Goal: Book appointment/travel/reservation

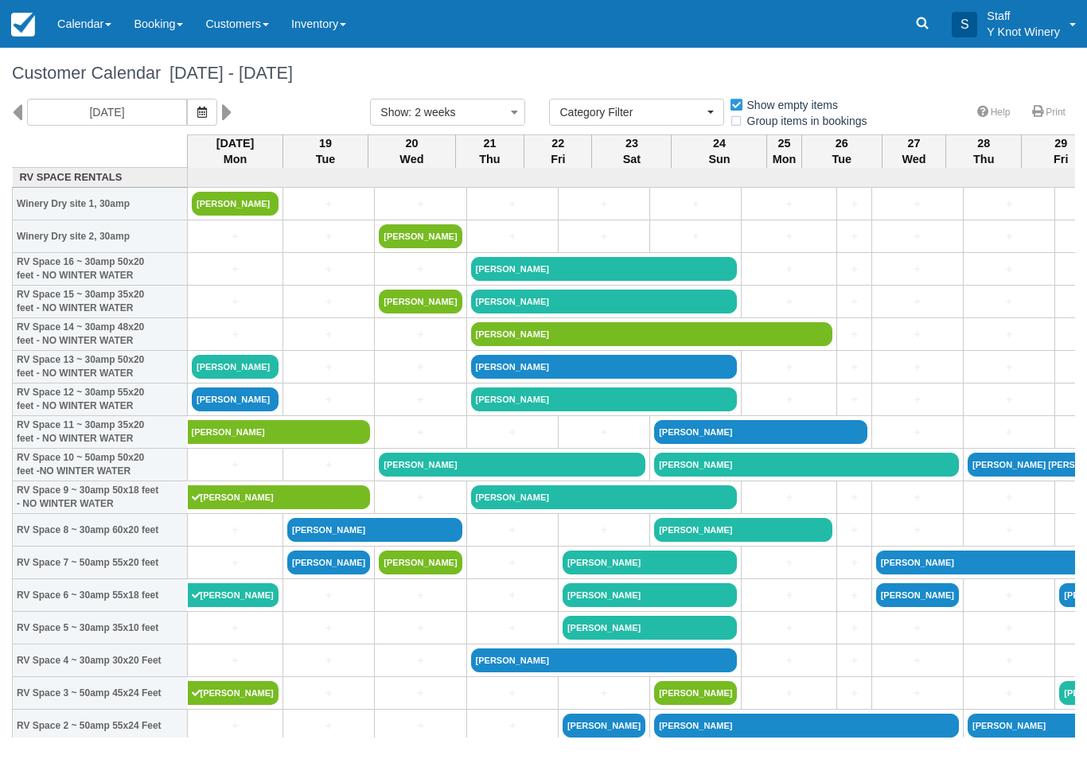
select select
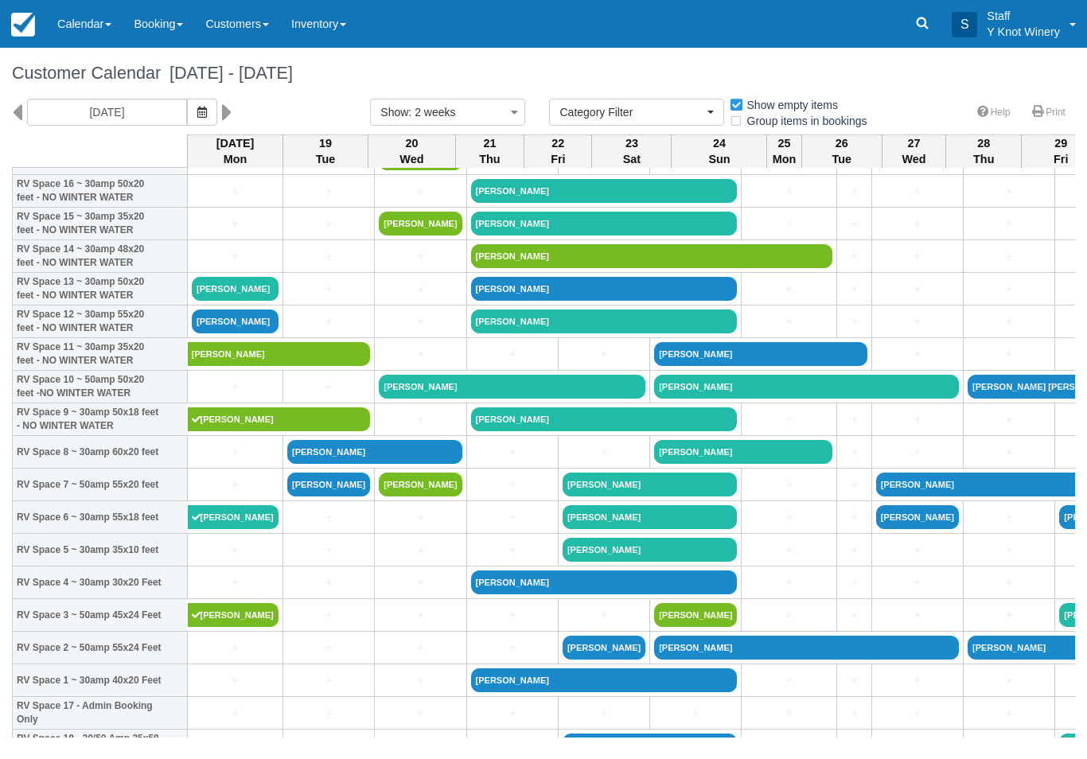
scroll to position [78, 0]
click at [219, 592] on link "+" at bounding box center [235, 583] width 87 height 17
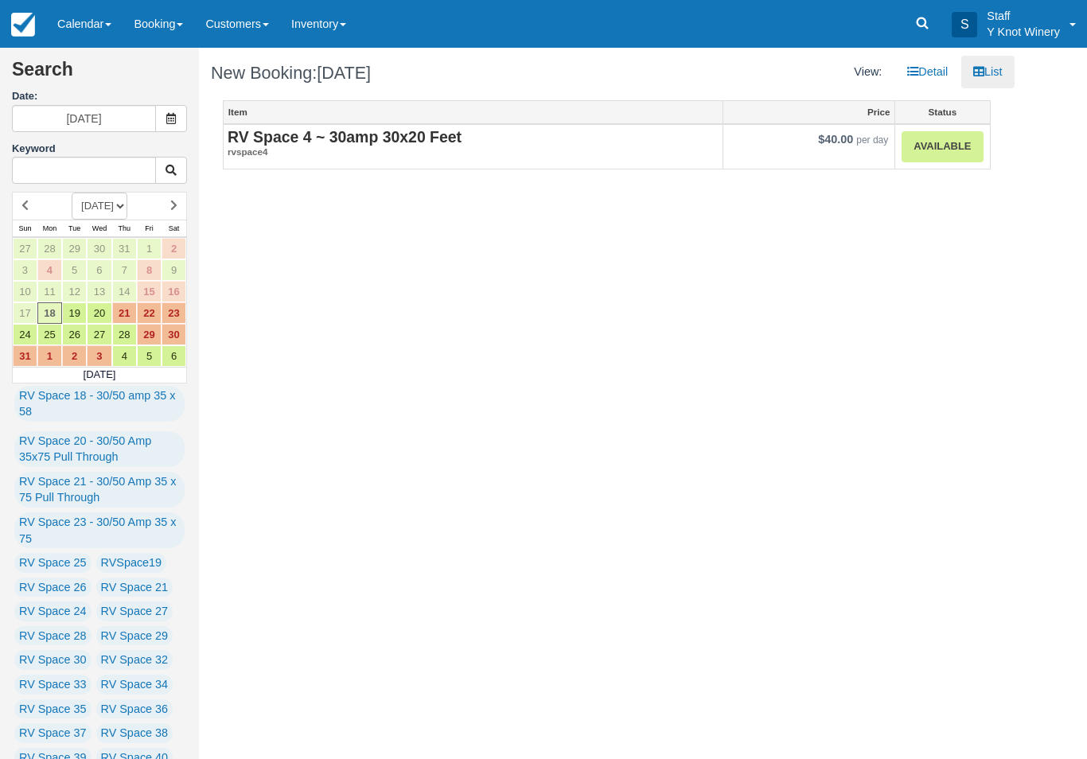
click at [947, 162] on link "Available" at bounding box center [942, 146] width 81 height 31
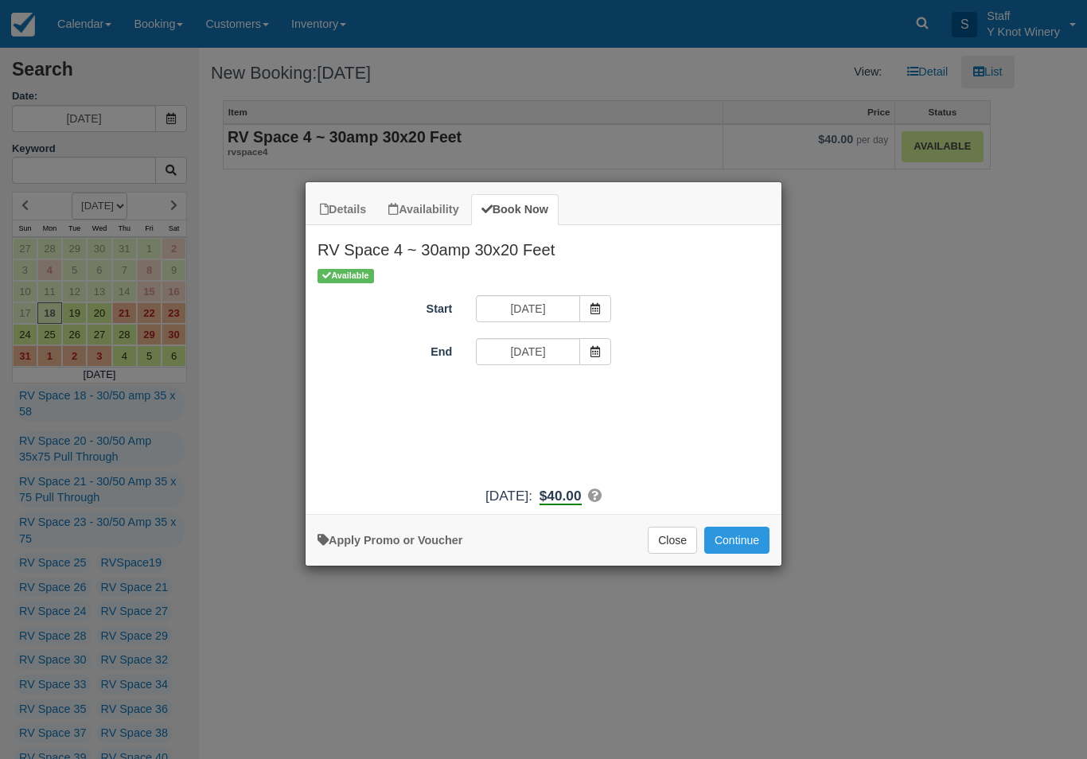
click at [596, 358] on span "Item Modal" at bounding box center [596, 351] width 32 height 27
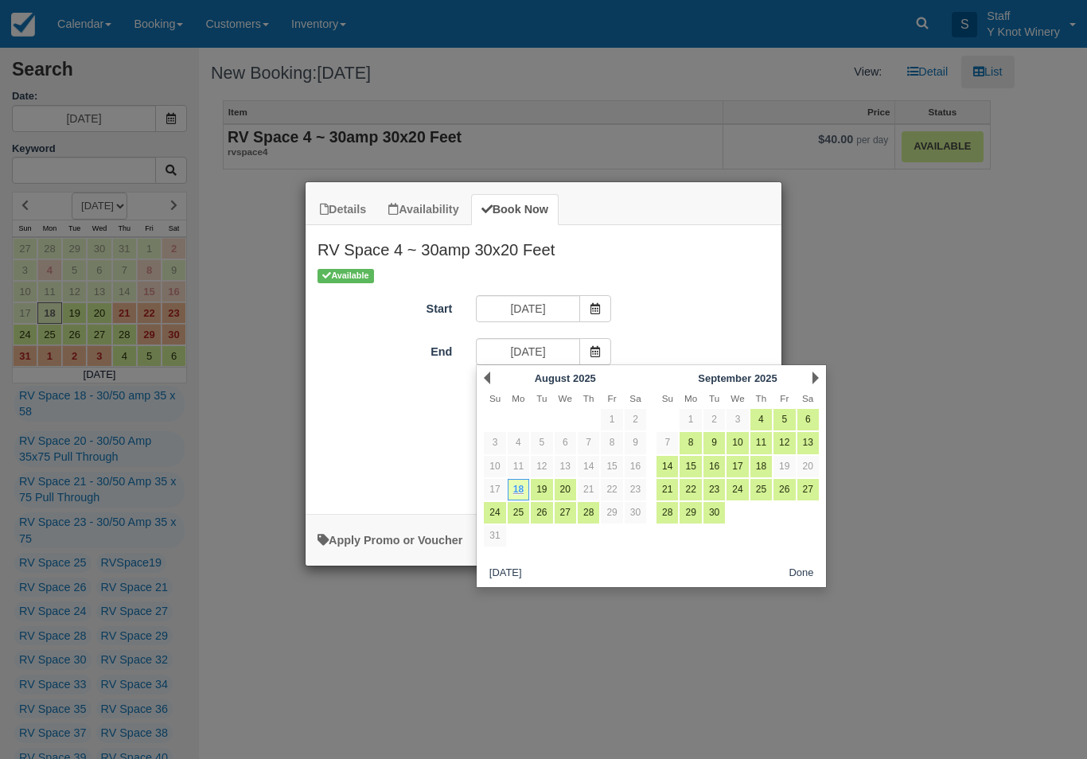
click at [535, 493] on link "19" at bounding box center [541, 489] width 21 height 21
type input "08/19/25"
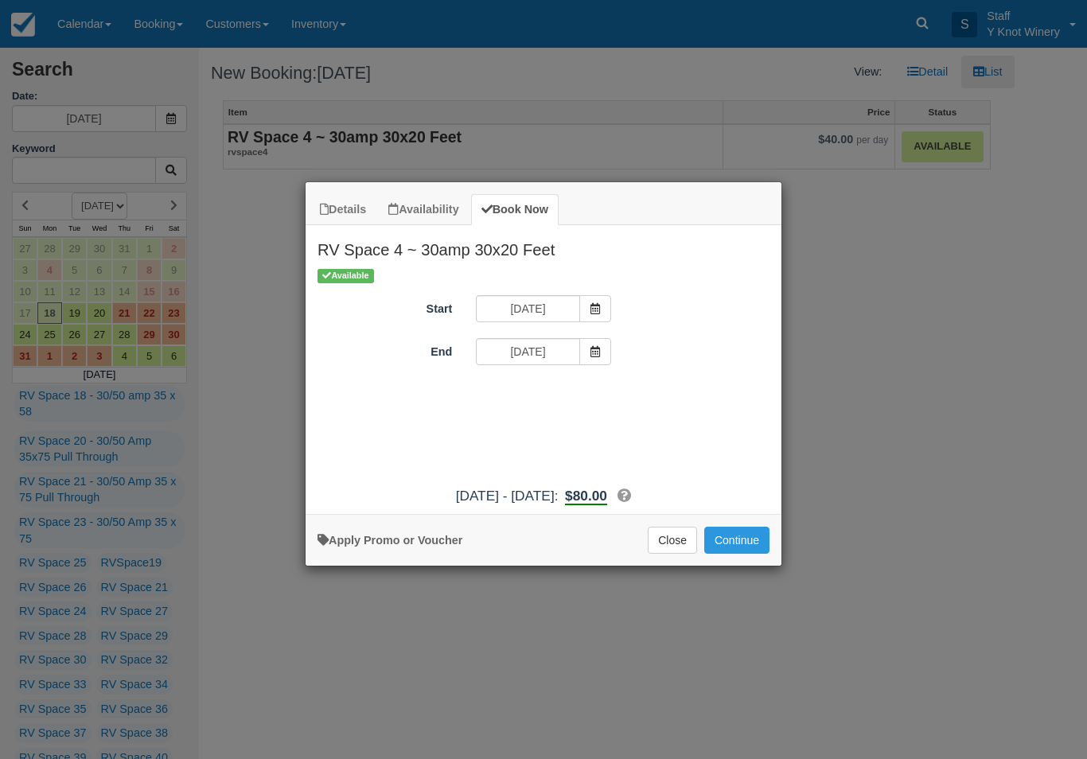
click at [750, 549] on button "Continue" at bounding box center [737, 540] width 65 height 27
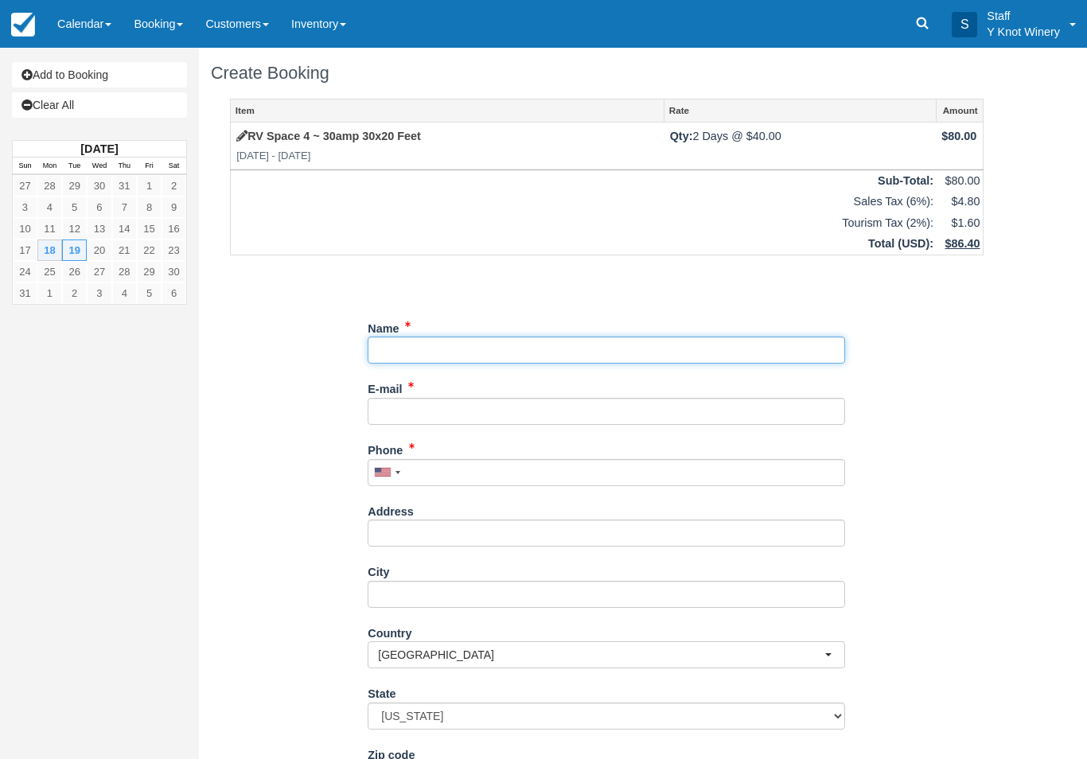
click at [503, 355] on input "Name" at bounding box center [607, 350] width 478 height 27
type input "[PERSON_NAME]"
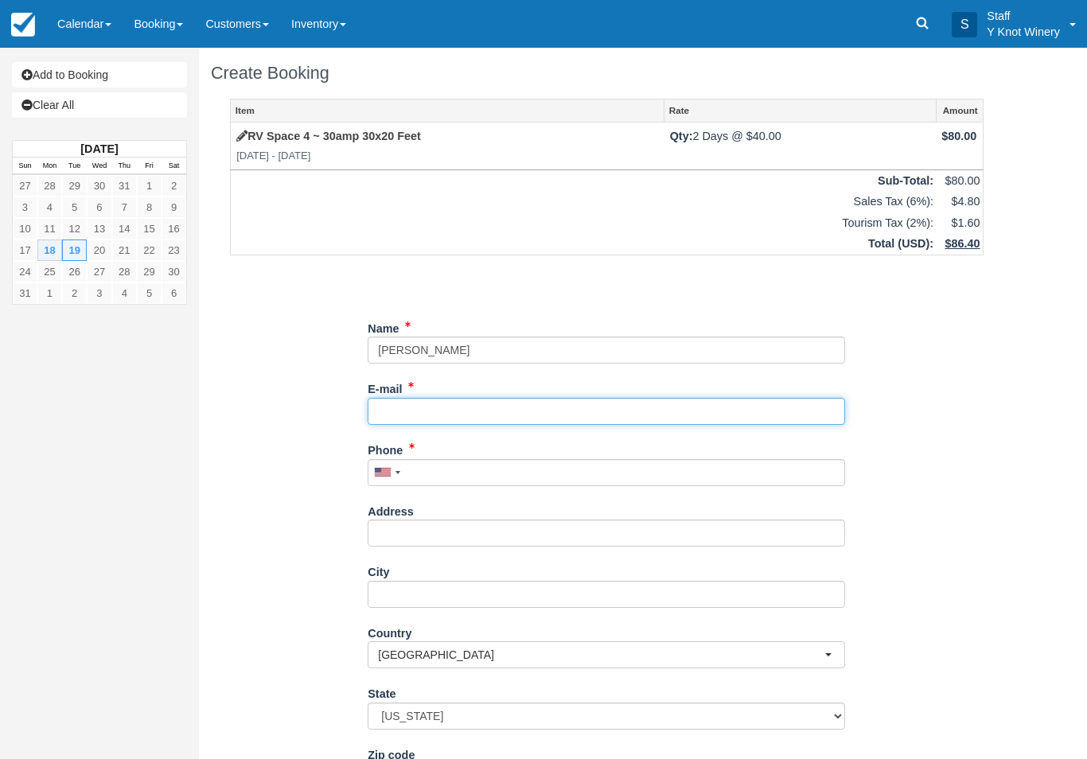
click at [439, 413] on input "E-mail" at bounding box center [607, 411] width 478 height 27
type input "[EMAIL_ADDRESS][DOMAIN_NAME]"
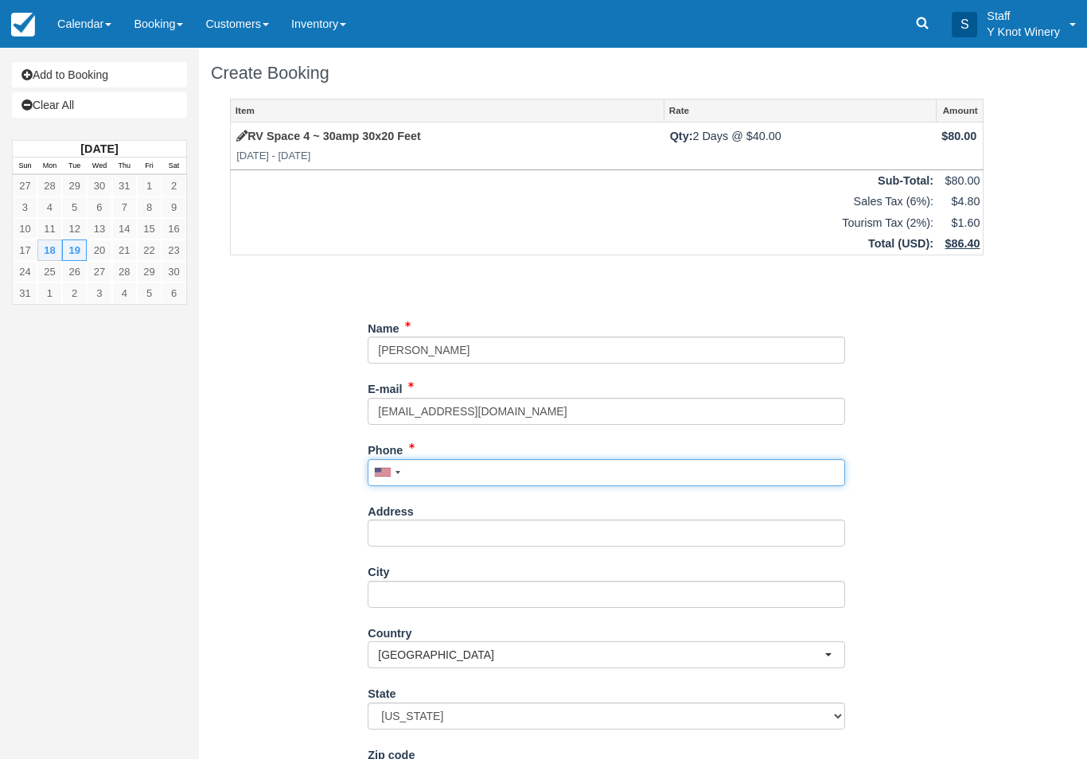
click at [441, 475] on input "Phone" at bounding box center [607, 472] width 478 height 27
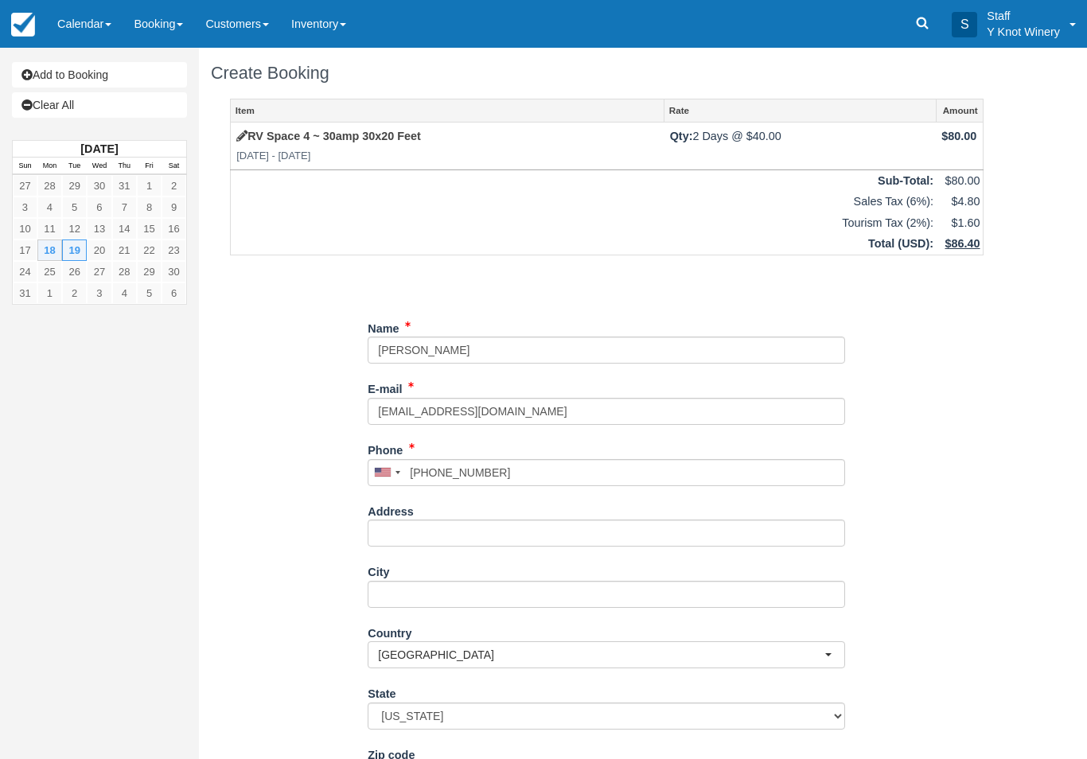
type input "[PHONE_NUMBER]"
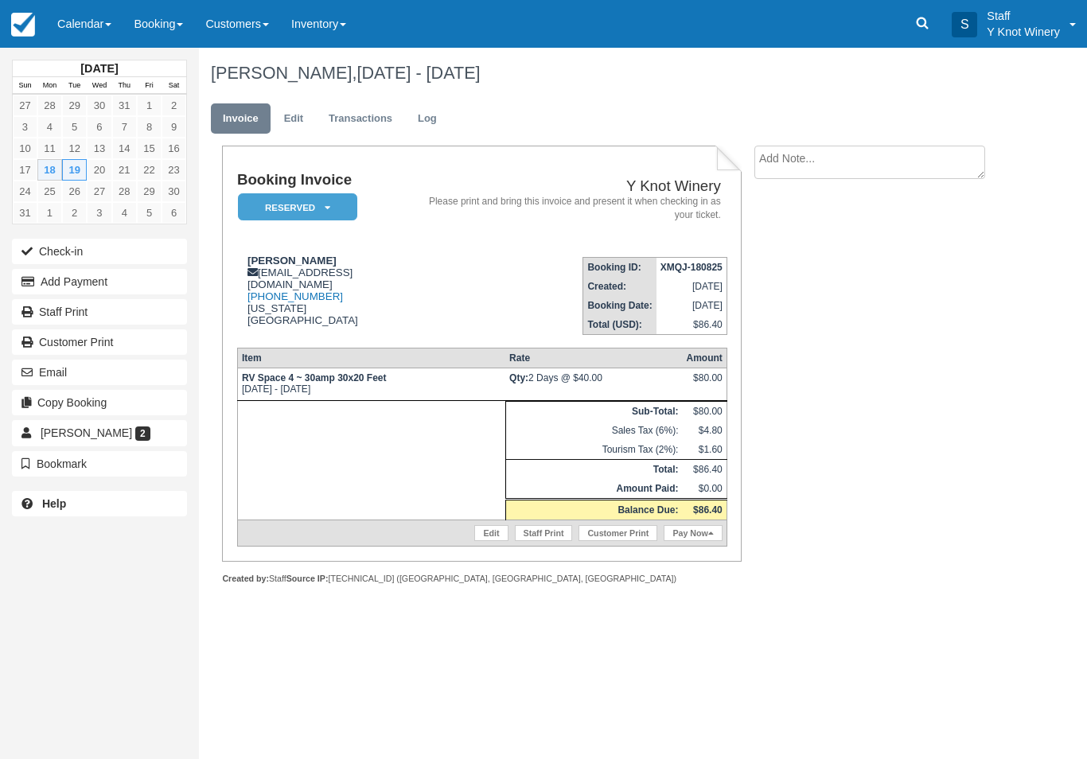
click at [84, 30] on link "Calendar" at bounding box center [84, 24] width 76 height 48
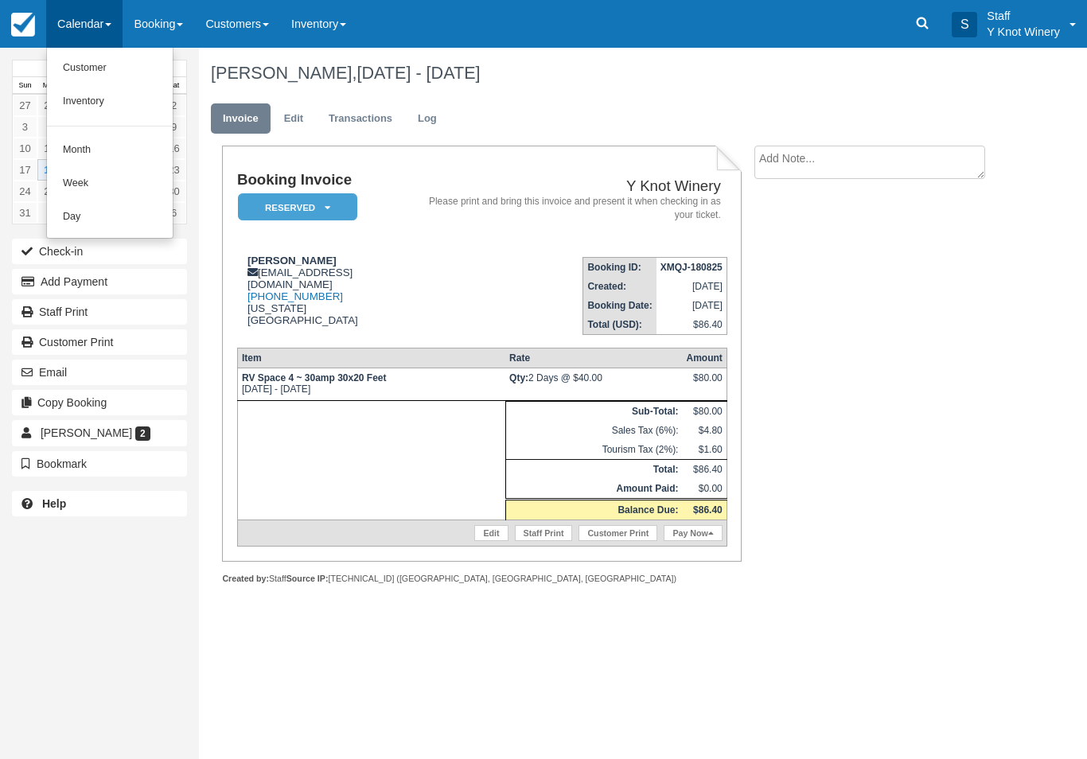
click at [111, 69] on link "Customer" at bounding box center [110, 68] width 126 height 33
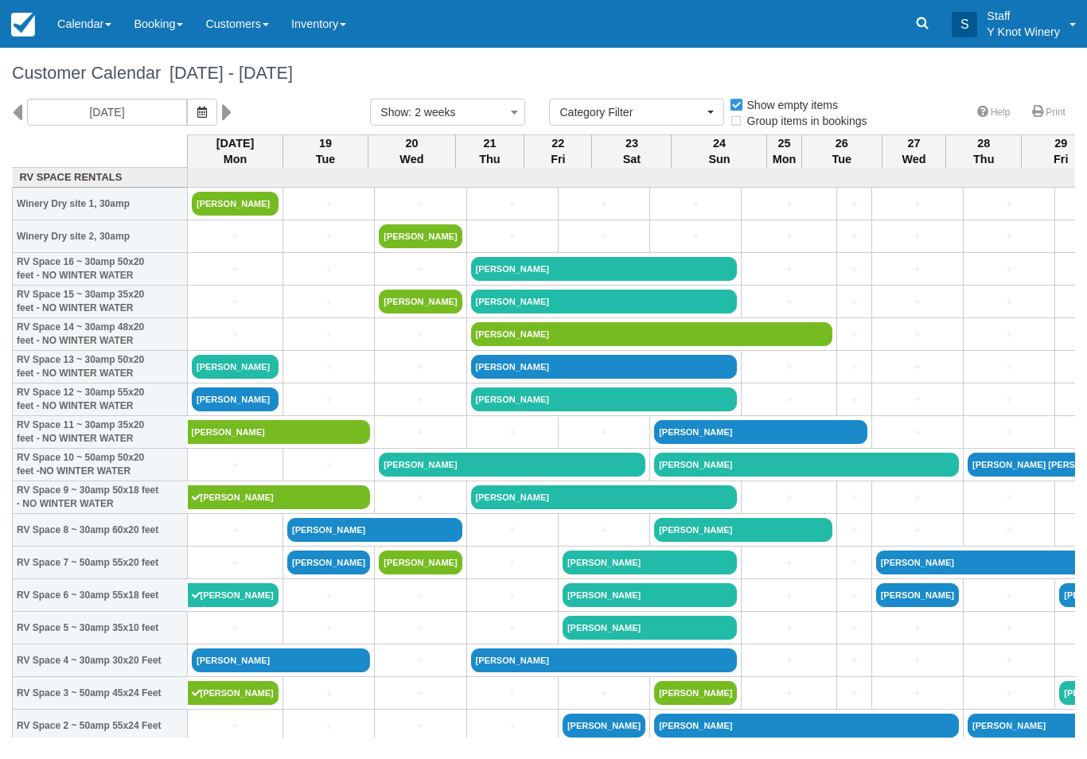
select select
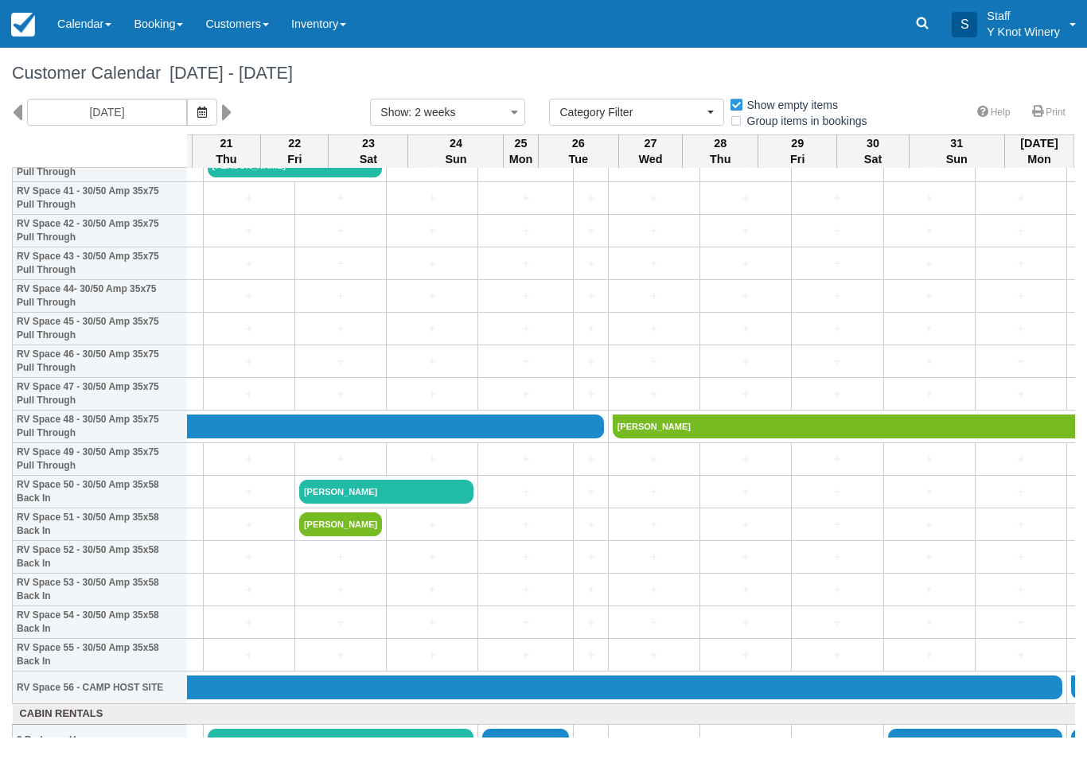
scroll to position [1376, 263]
click at [797, 501] on link "+" at bounding box center [838, 492] width 83 height 17
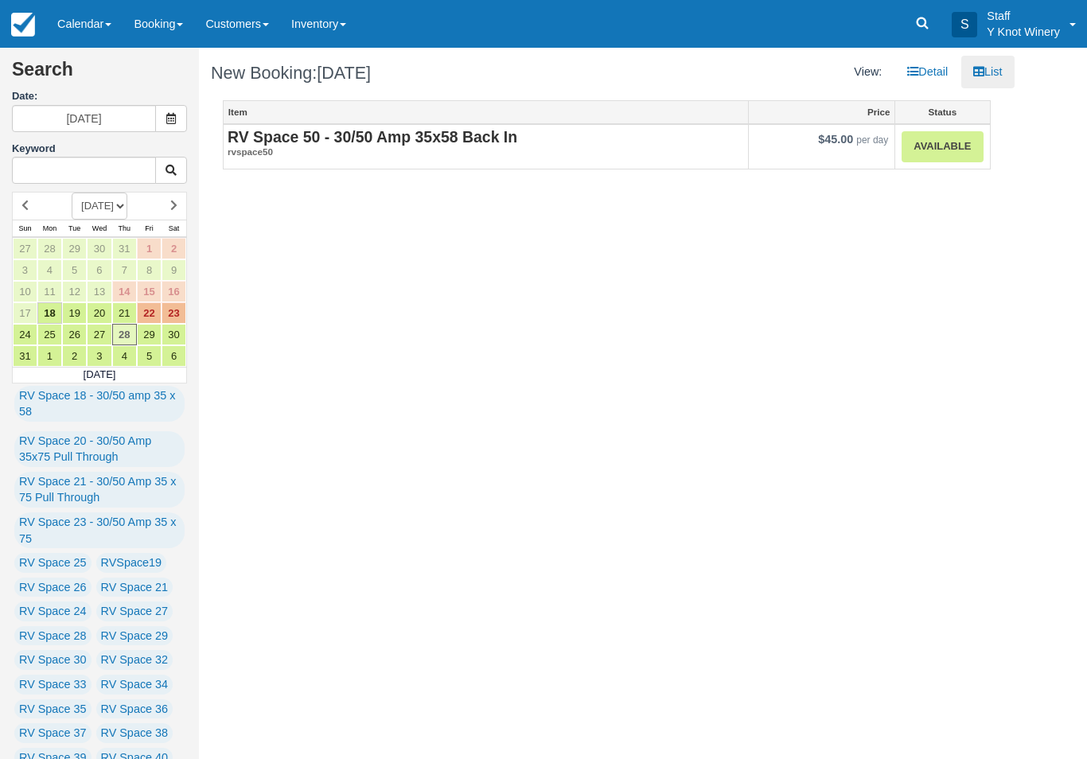
click at [943, 146] on link "Available" at bounding box center [942, 146] width 81 height 31
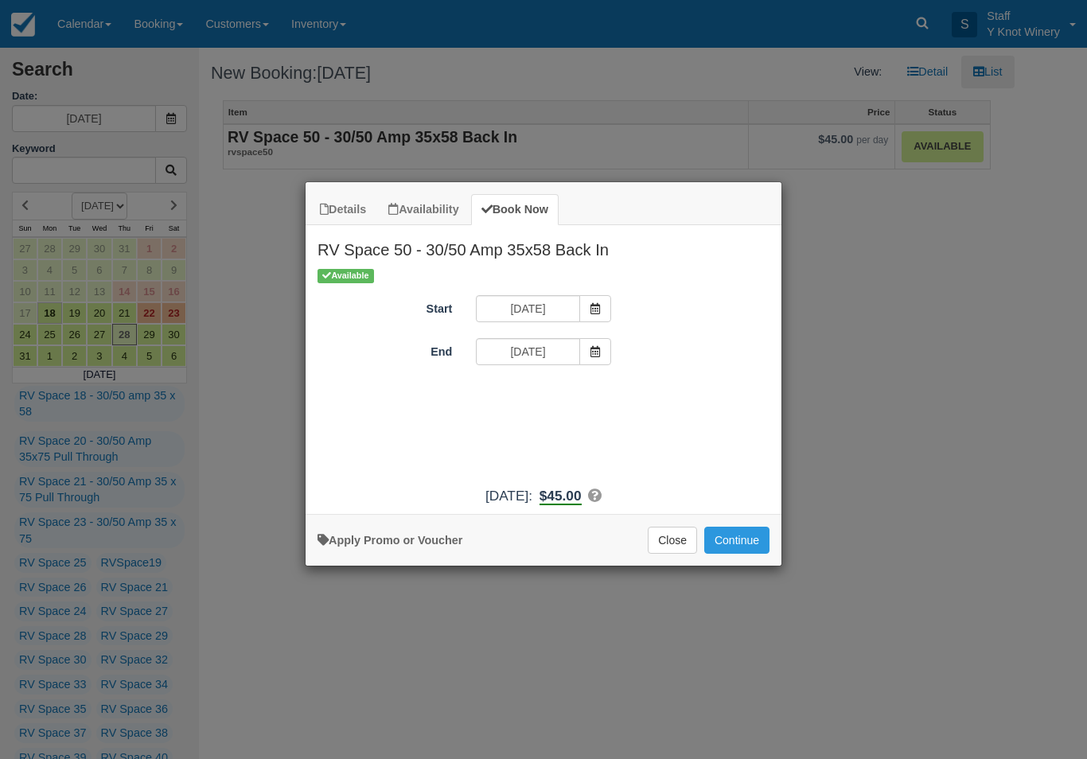
click at [594, 346] on icon "Item Modal" at bounding box center [595, 351] width 11 height 11
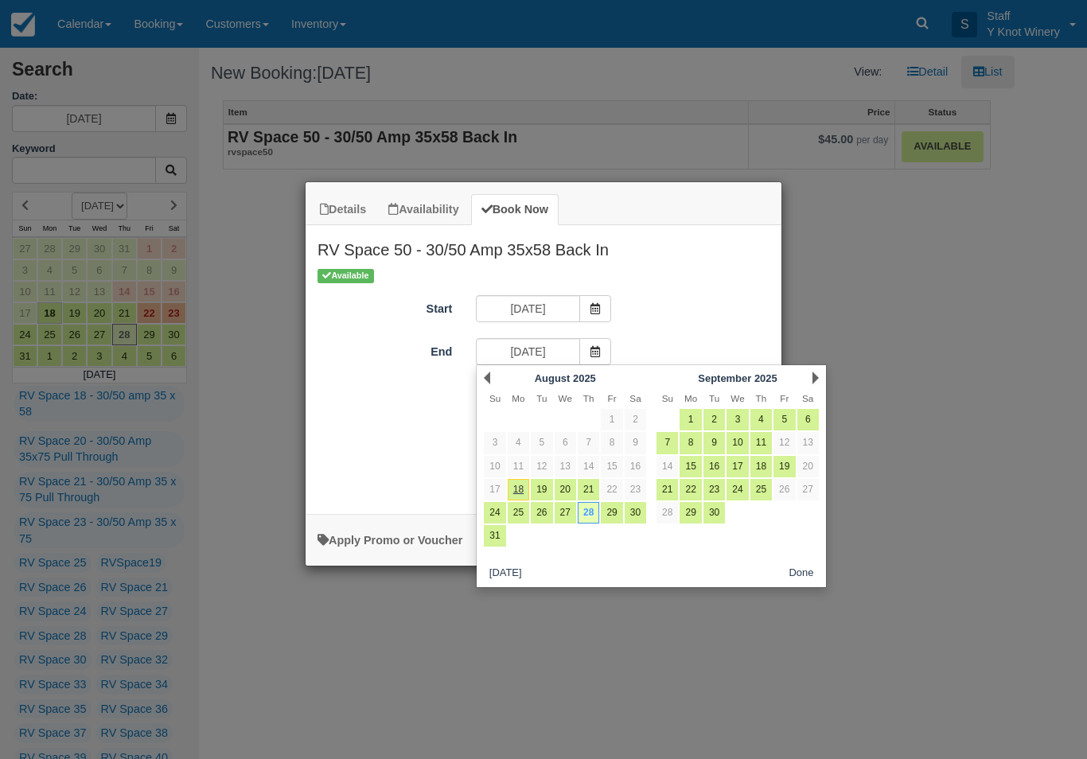
click at [642, 512] on link "30" at bounding box center [635, 512] width 21 height 21
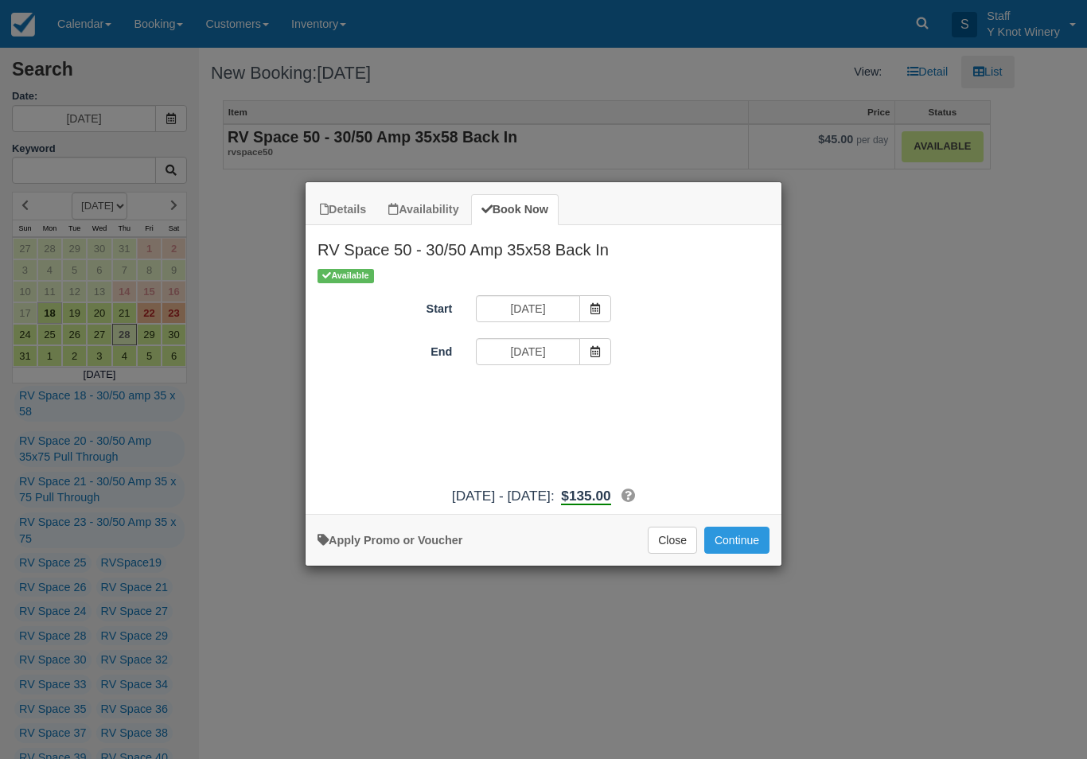
click at [599, 353] on icon "Item Modal" at bounding box center [595, 351] width 11 height 11
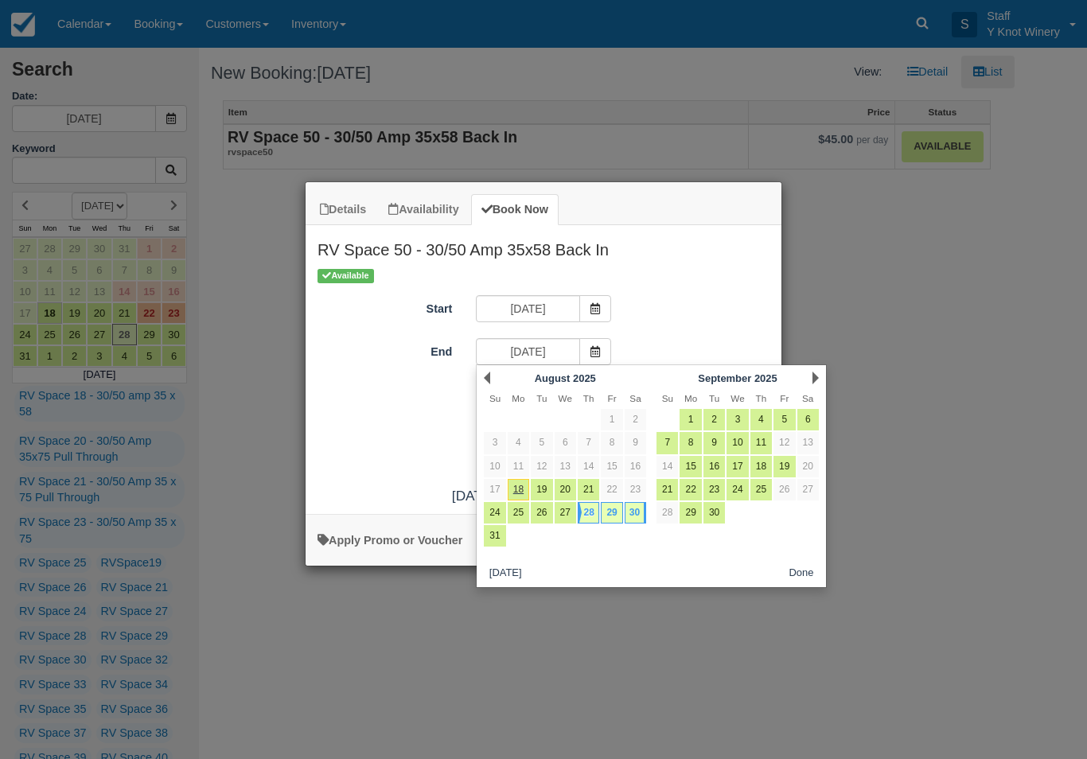
click at [493, 539] on link "31" at bounding box center [494, 535] width 21 height 21
type input "08/31/25"
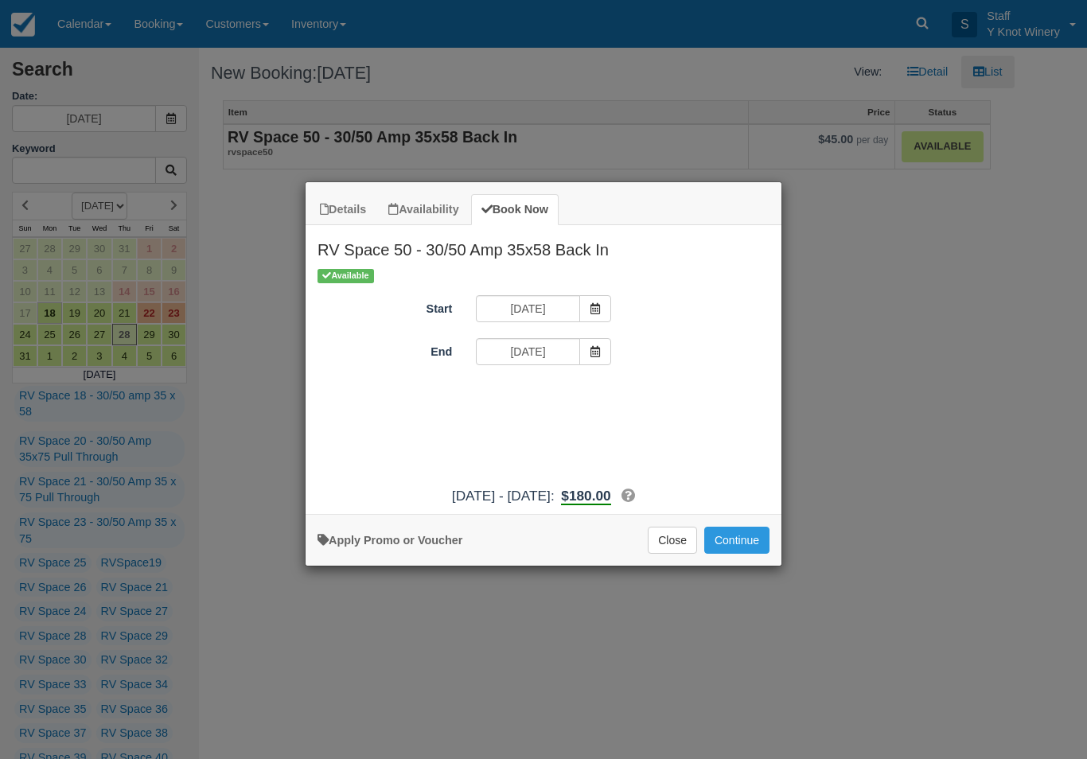
click at [746, 549] on button "Continue" at bounding box center [737, 540] width 65 height 27
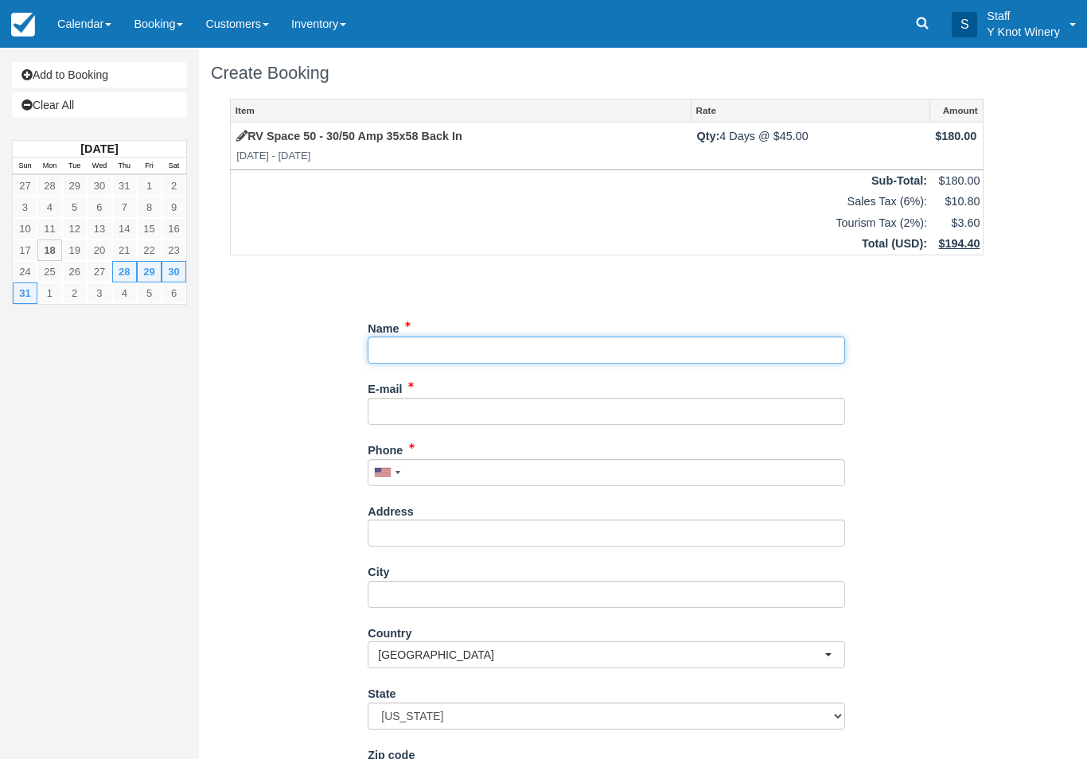
click at [421, 346] on input "Name" at bounding box center [607, 350] width 478 height 27
type input "[PERSON_NAME]"
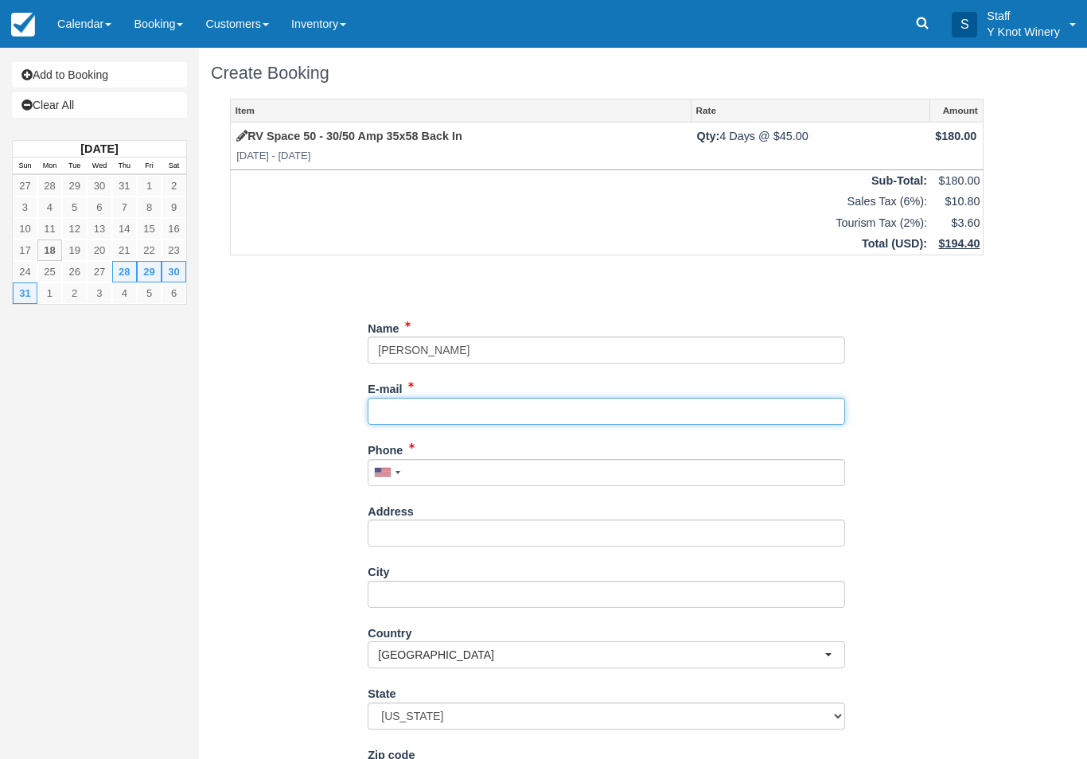
click at [429, 417] on input "E-mail" at bounding box center [607, 411] width 478 height 27
type input "[EMAIL_ADDRESS][DOMAIN_NAME]"
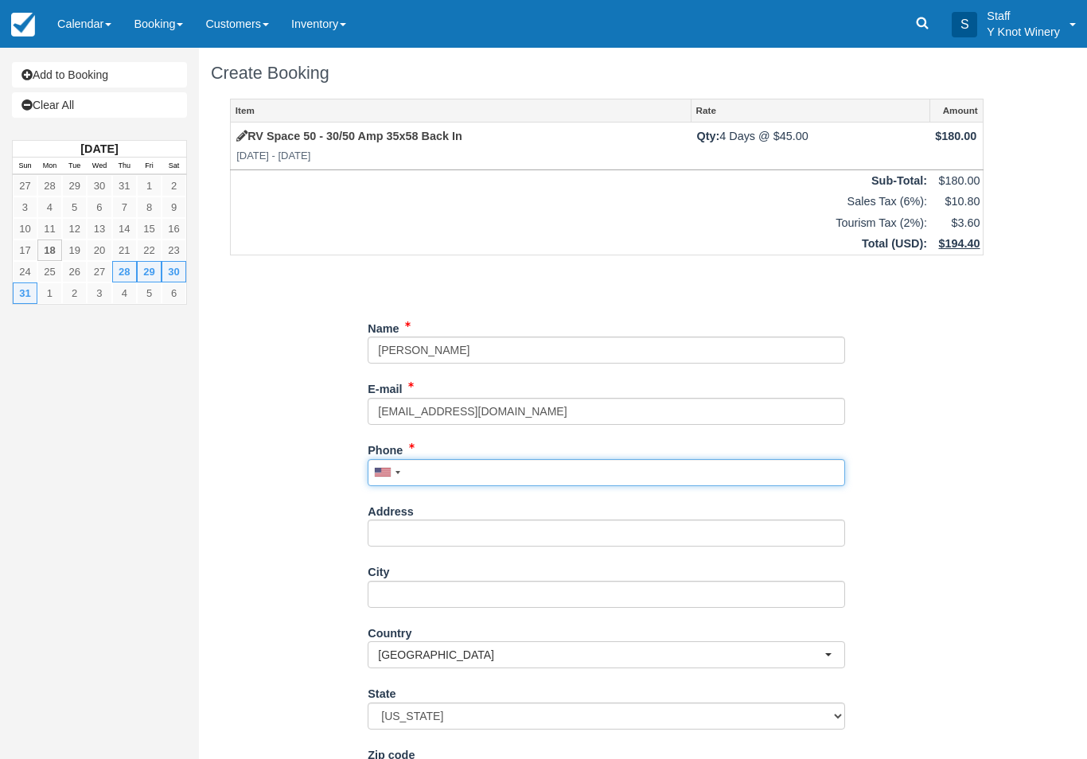
click at [448, 459] on input "Phone" at bounding box center [607, 472] width 478 height 27
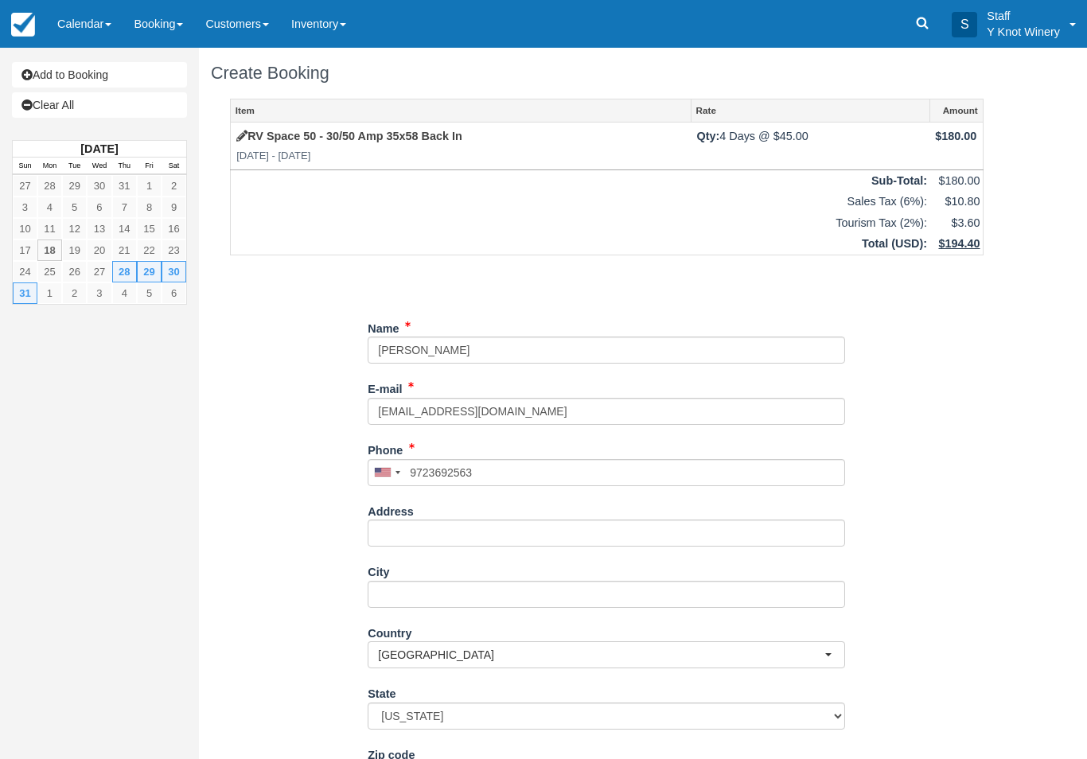
type input "+19723692563"
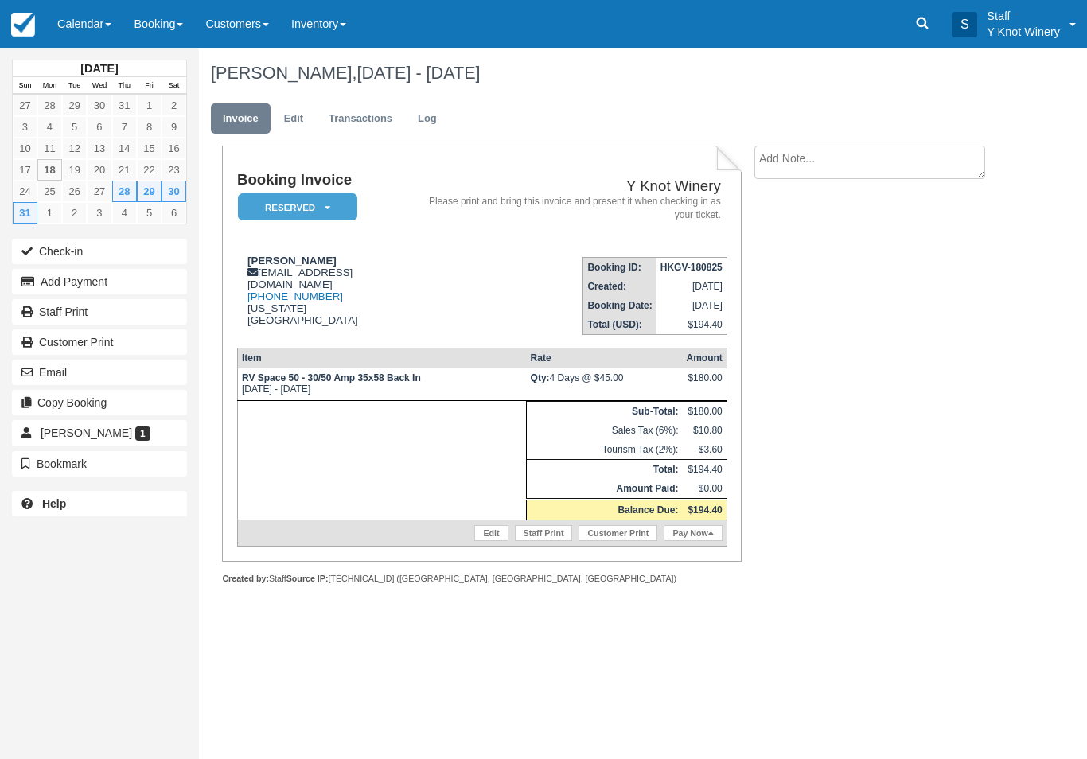
click at [477, 541] on link "Edit" at bounding box center [490, 533] width 33 height 16
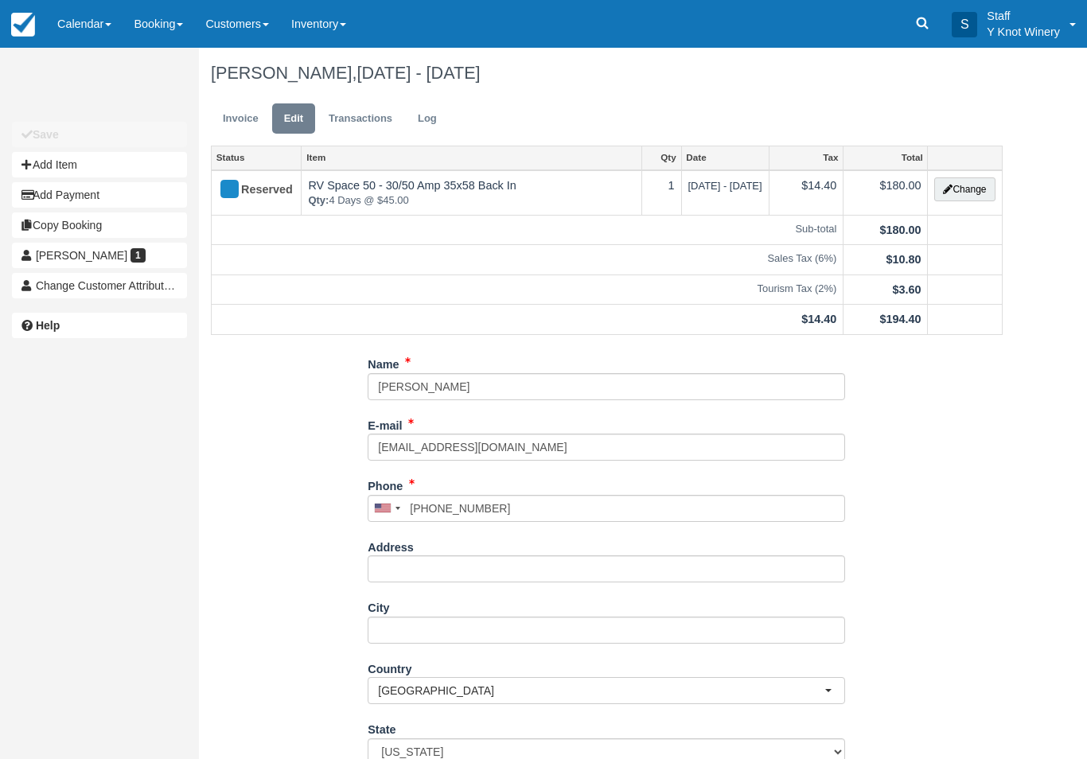
click at [955, 186] on button "Change" at bounding box center [965, 190] width 61 height 24
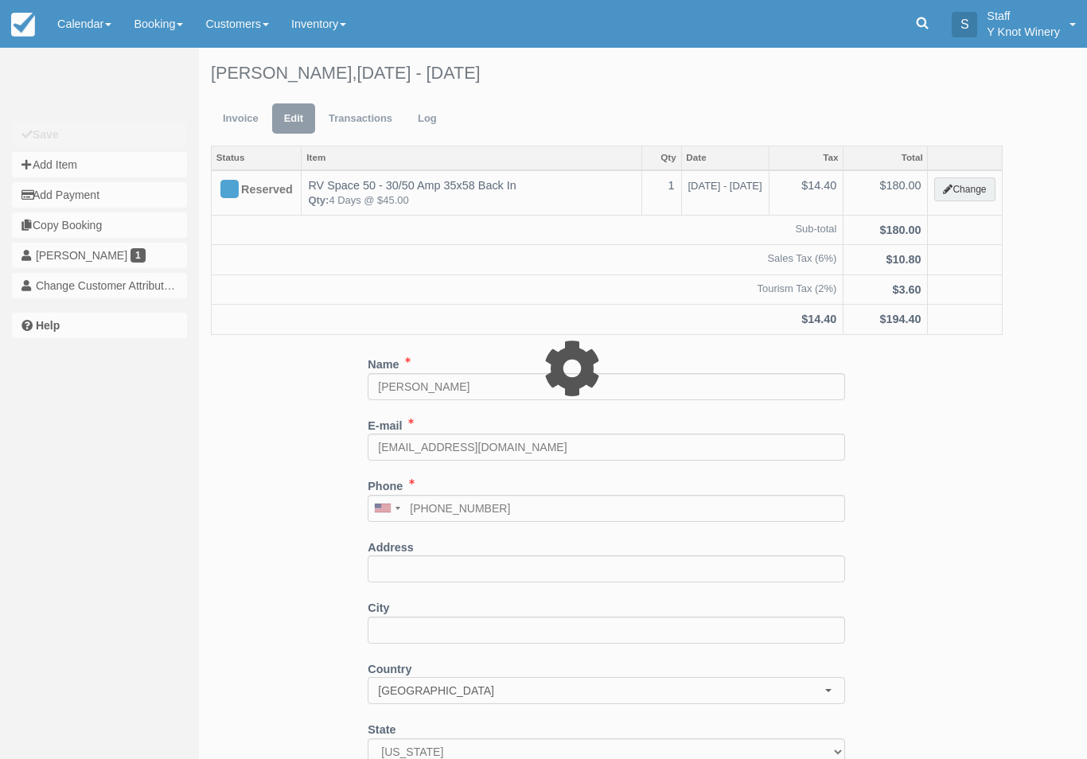
type input "180.00"
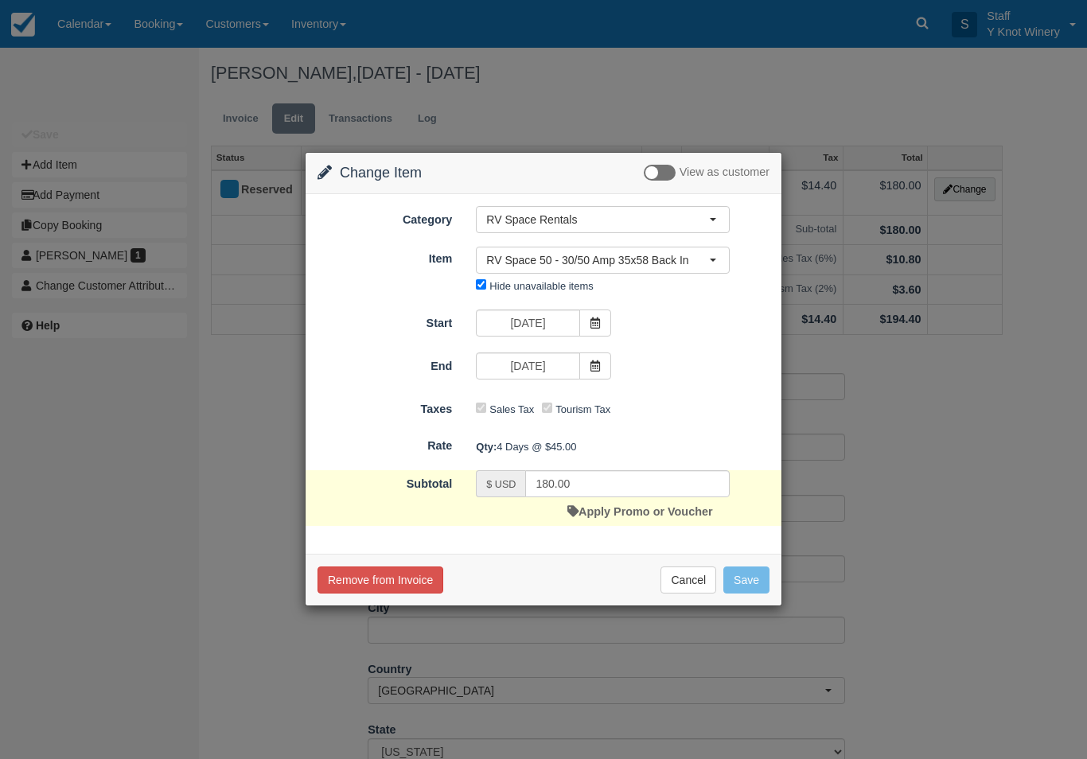
click at [596, 369] on icon at bounding box center [595, 366] width 11 height 11
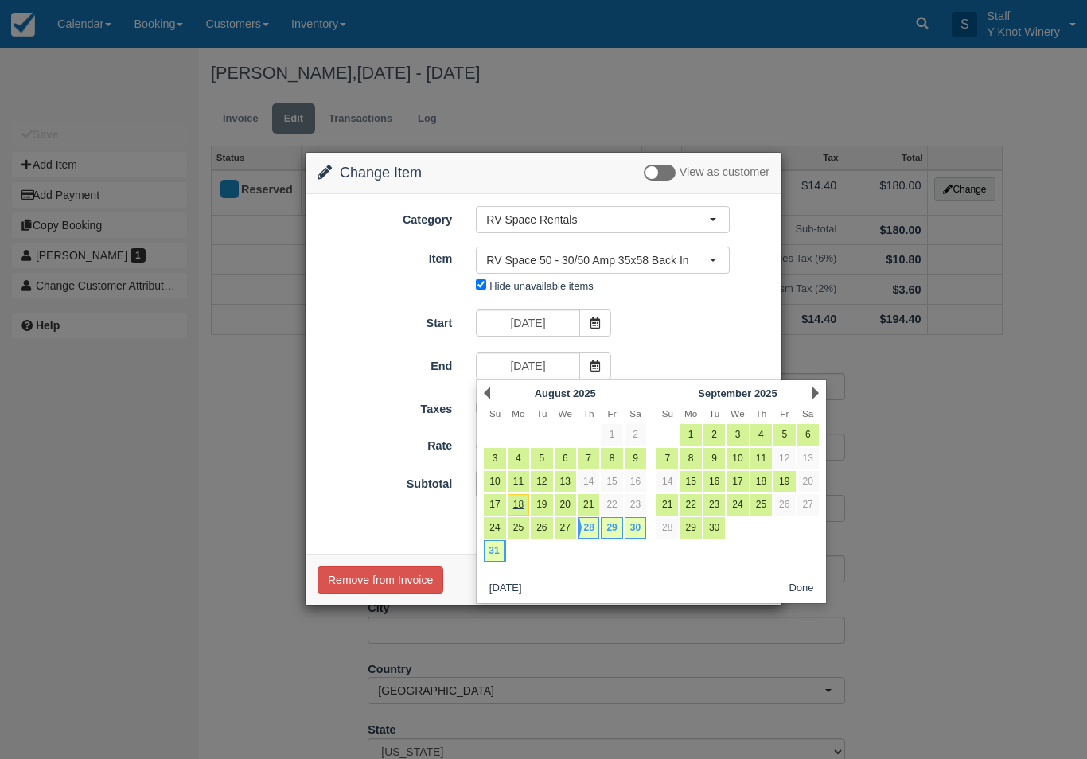
click at [635, 531] on link "30" at bounding box center [635, 527] width 21 height 21
type input "08/30/25"
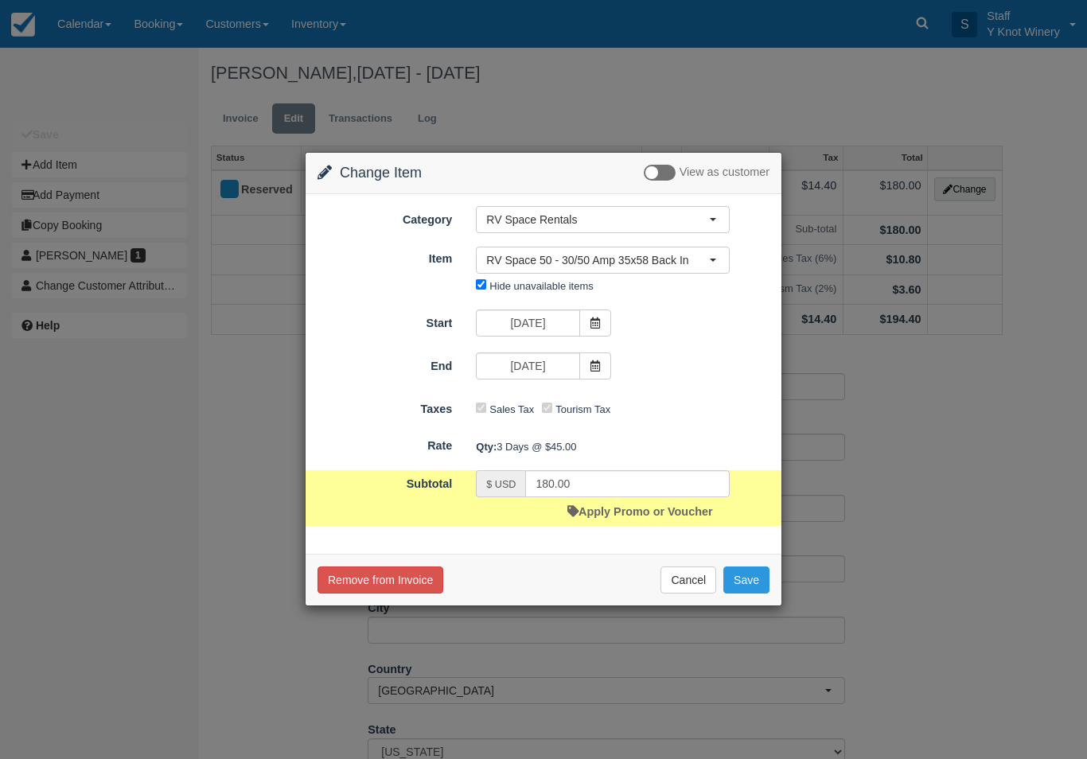
type input "135.00"
click at [758, 574] on button "Save" at bounding box center [747, 580] width 46 height 27
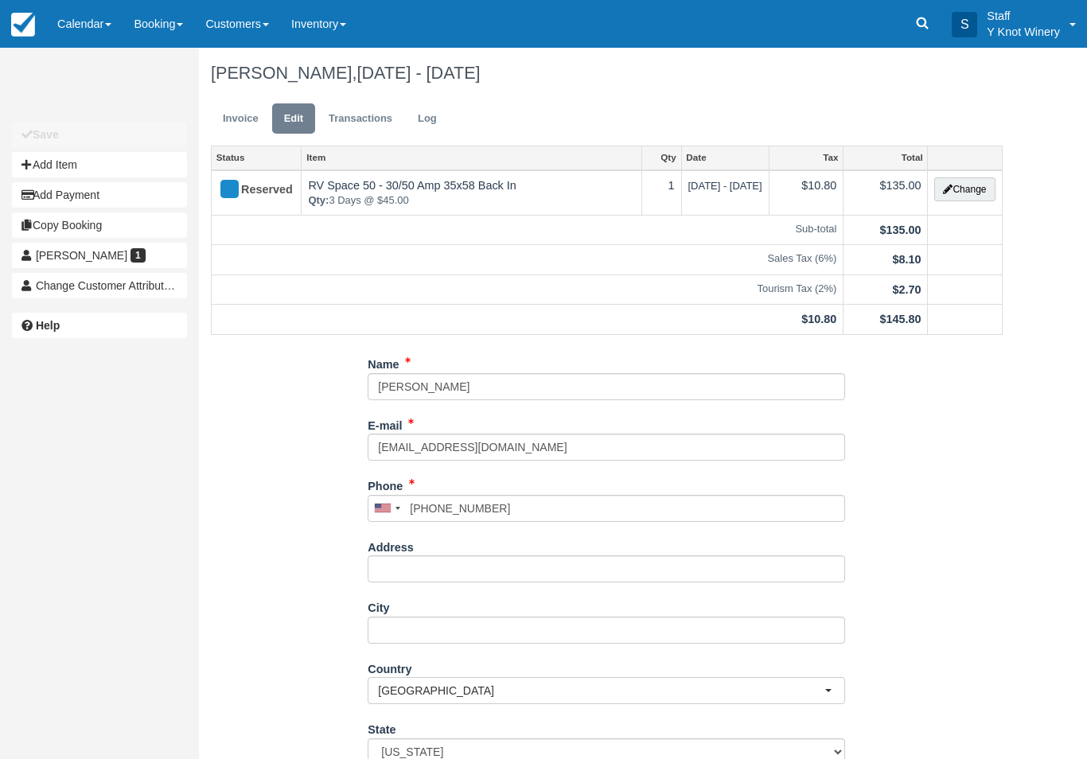
click at [247, 122] on link "Invoice" at bounding box center [241, 118] width 60 height 31
